Goal: Check status: Check status

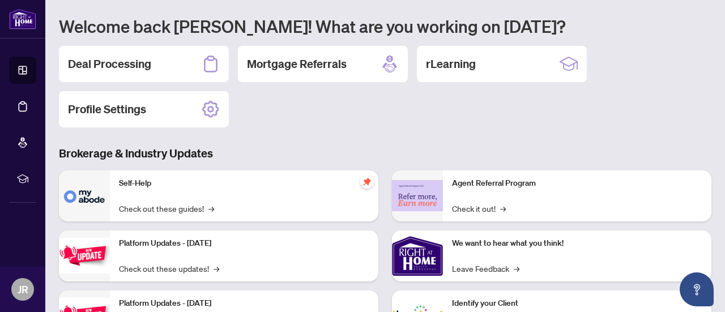
scroll to position [70, 0]
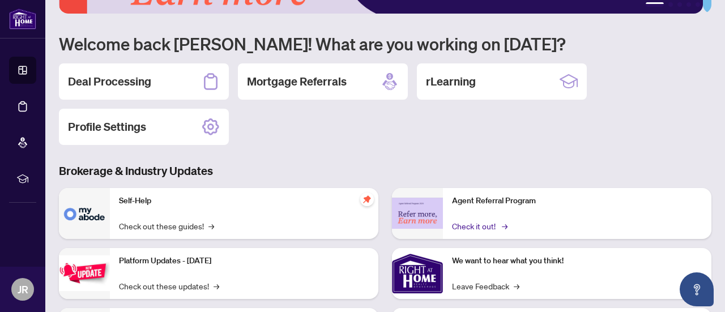
click at [458, 224] on link "Check it out! →" at bounding box center [479, 226] width 54 height 12
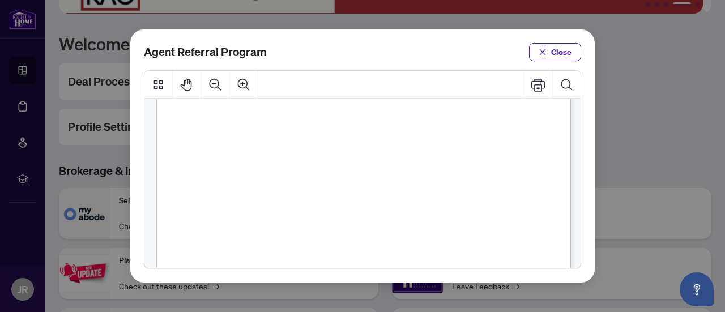
scroll to position [192, 0]
click at [572, 54] on button "Close" at bounding box center [555, 52] width 52 height 18
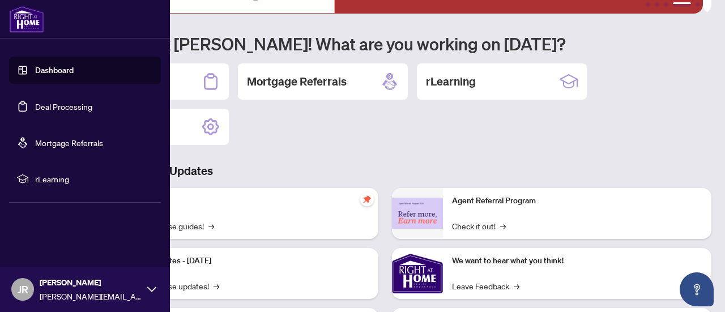
click at [55, 75] on link "Dashboard" at bounding box center [54, 70] width 38 height 10
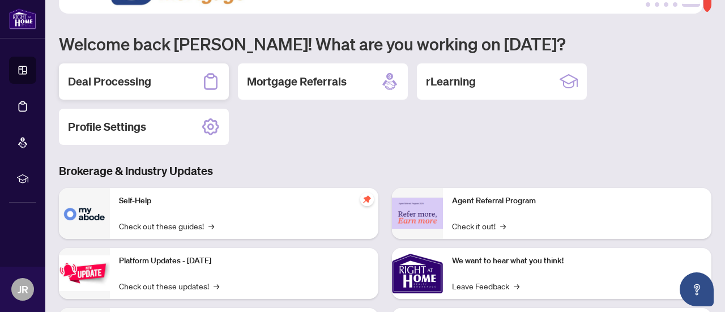
click at [125, 79] on h2 "Deal Processing" at bounding box center [109, 82] width 83 height 16
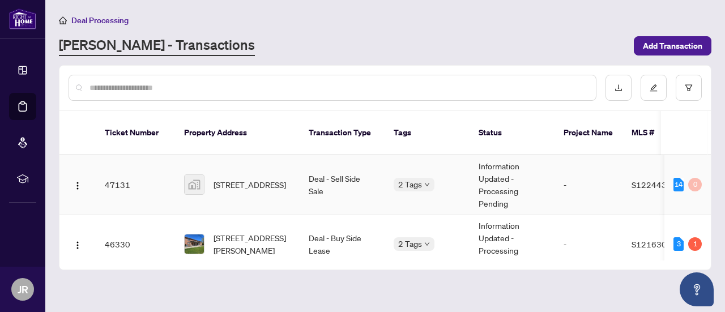
click at [514, 173] on td "Information Updated - Processing Pending" at bounding box center [511, 184] width 85 height 59
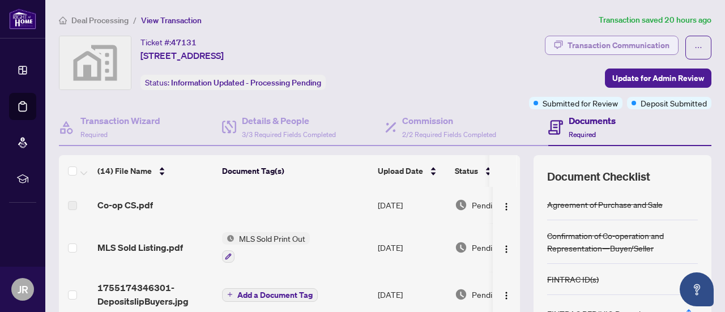
click at [653, 41] on div "Transaction Communication" at bounding box center [618, 45] width 102 height 18
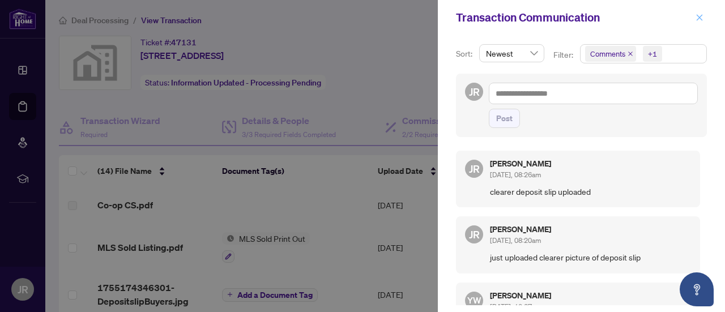
click at [696, 18] on icon "close" at bounding box center [699, 18] width 8 height 8
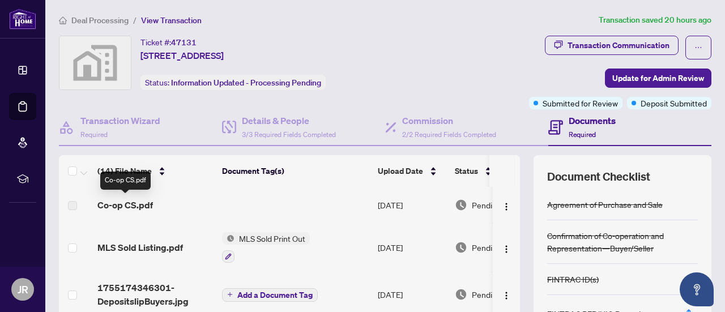
click at [115, 209] on span "Co-op CS.pdf" at bounding box center [124, 205] width 55 height 14
click at [133, 204] on span "Co-op CS.pdf" at bounding box center [124, 205] width 55 height 14
click at [275, 207] on td at bounding box center [295, 205] width 156 height 36
click at [499, 205] on button "button" at bounding box center [506, 205] width 18 height 18
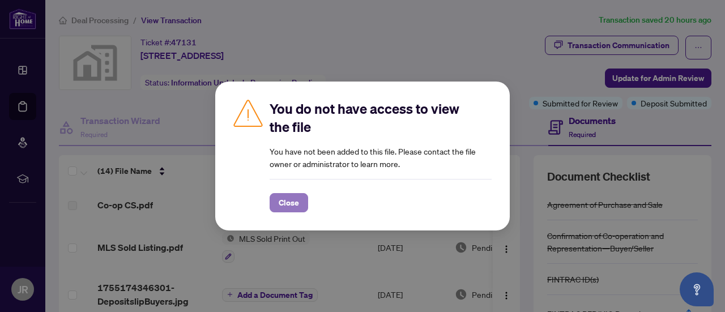
click at [293, 204] on span "Close" at bounding box center [288, 203] width 20 height 18
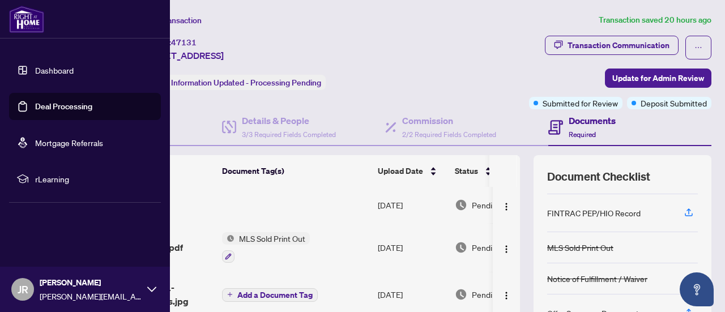
click at [56, 72] on link "Dashboard" at bounding box center [54, 70] width 38 height 10
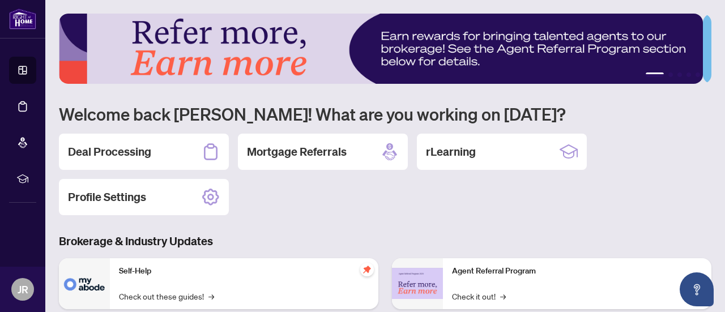
click at [652, 68] on img at bounding box center [381, 49] width 644 height 70
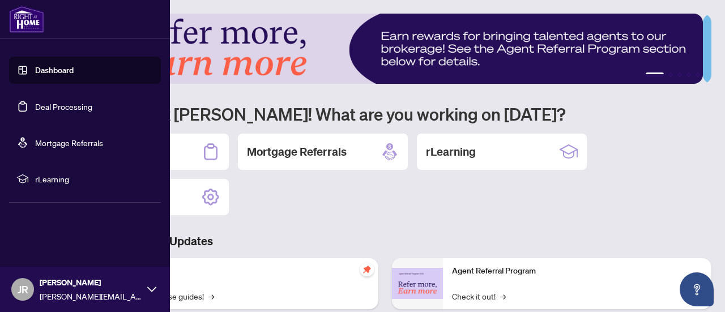
click at [152, 288] on icon at bounding box center [151, 289] width 9 height 9
click at [34, 220] on span "Logout" at bounding box center [45, 222] width 25 height 18
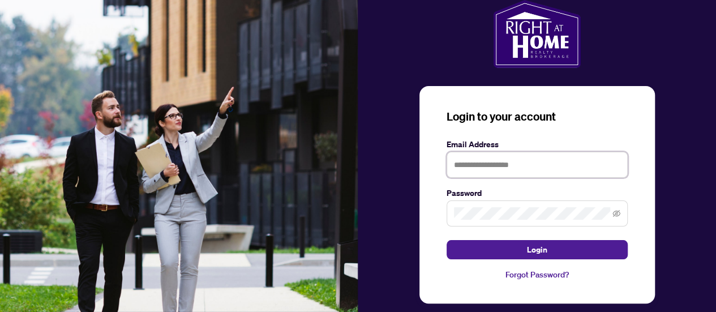
type input "**********"
